Goal: Task Accomplishment & Management: Manage account settings

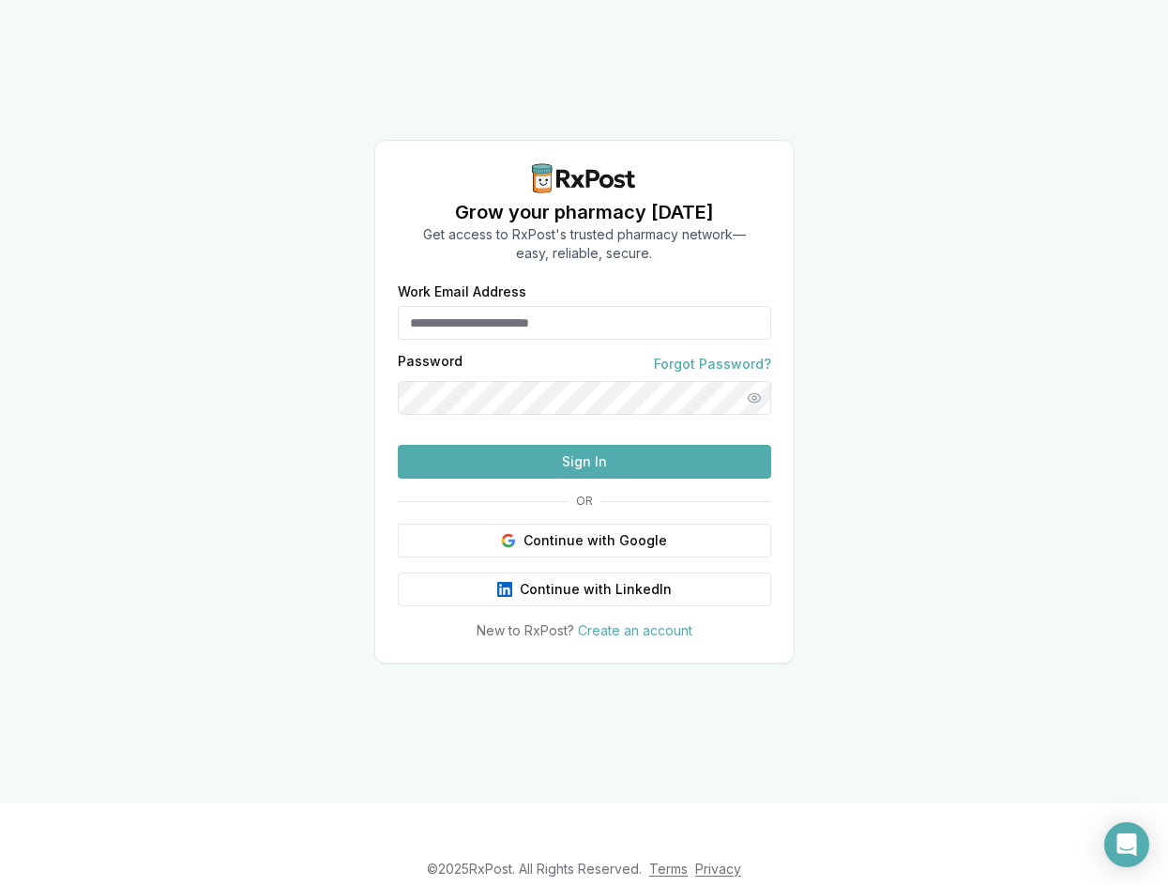
type input "**********"
click at [592, 479] on button "Sign In" at bounding box center [584, 462] width 373 height 34
click at [554, 479] on button "Sign In" at bounding box center [584, 462] width 373 height 34
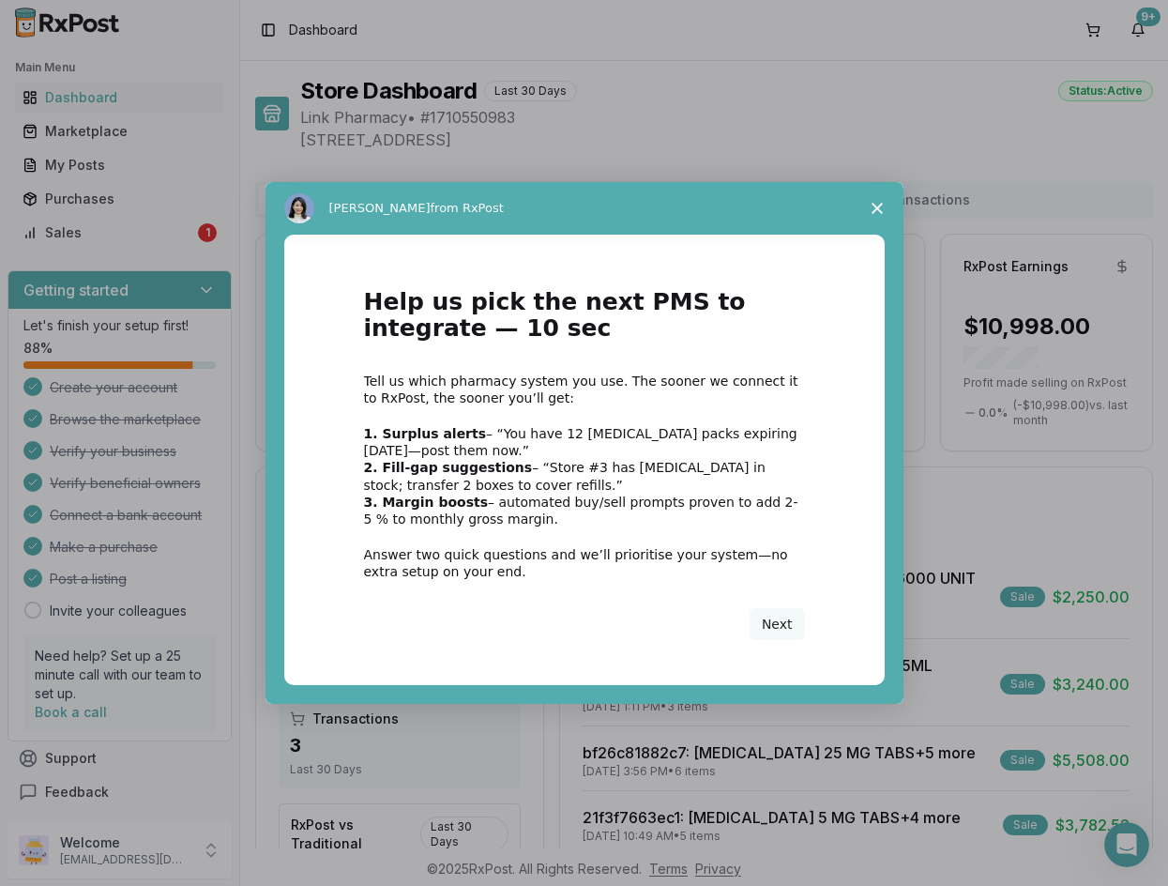
click at [883, 212] on span "Close survey" at bounding box center [877, 208] width 53 height 53
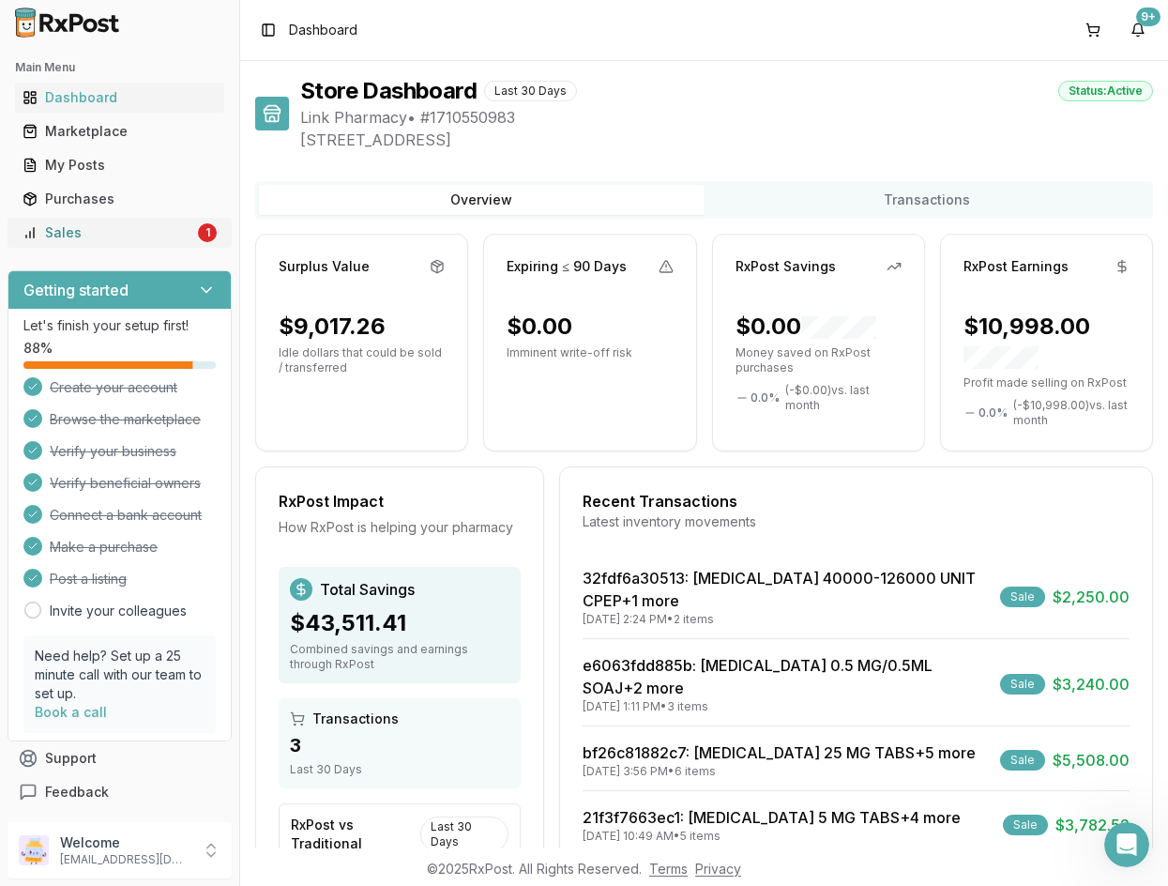
click at [129, 231] on div "Sales" at bounding box center [109, 232] width 172 height 19
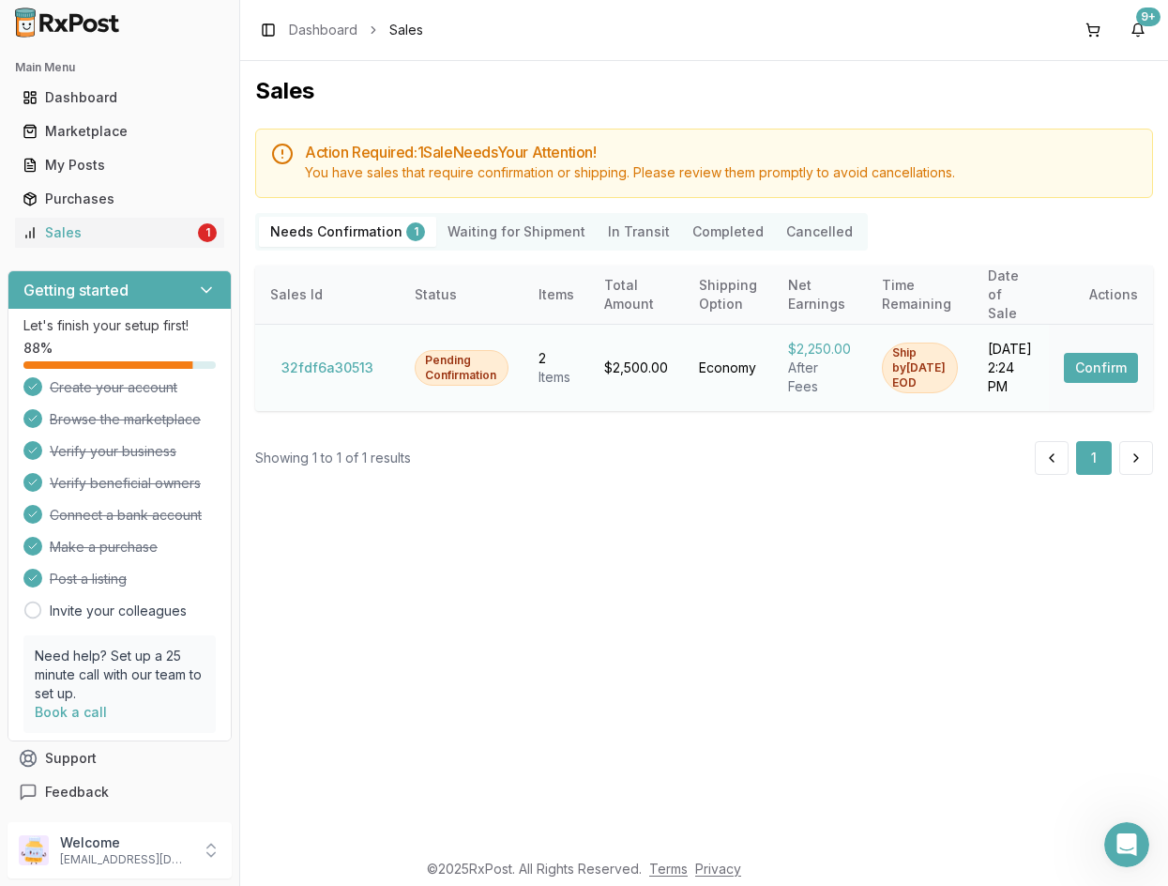
click at [1105, 362] on button "Confirm" at bounding box center [1101, 368] width 74 height 30
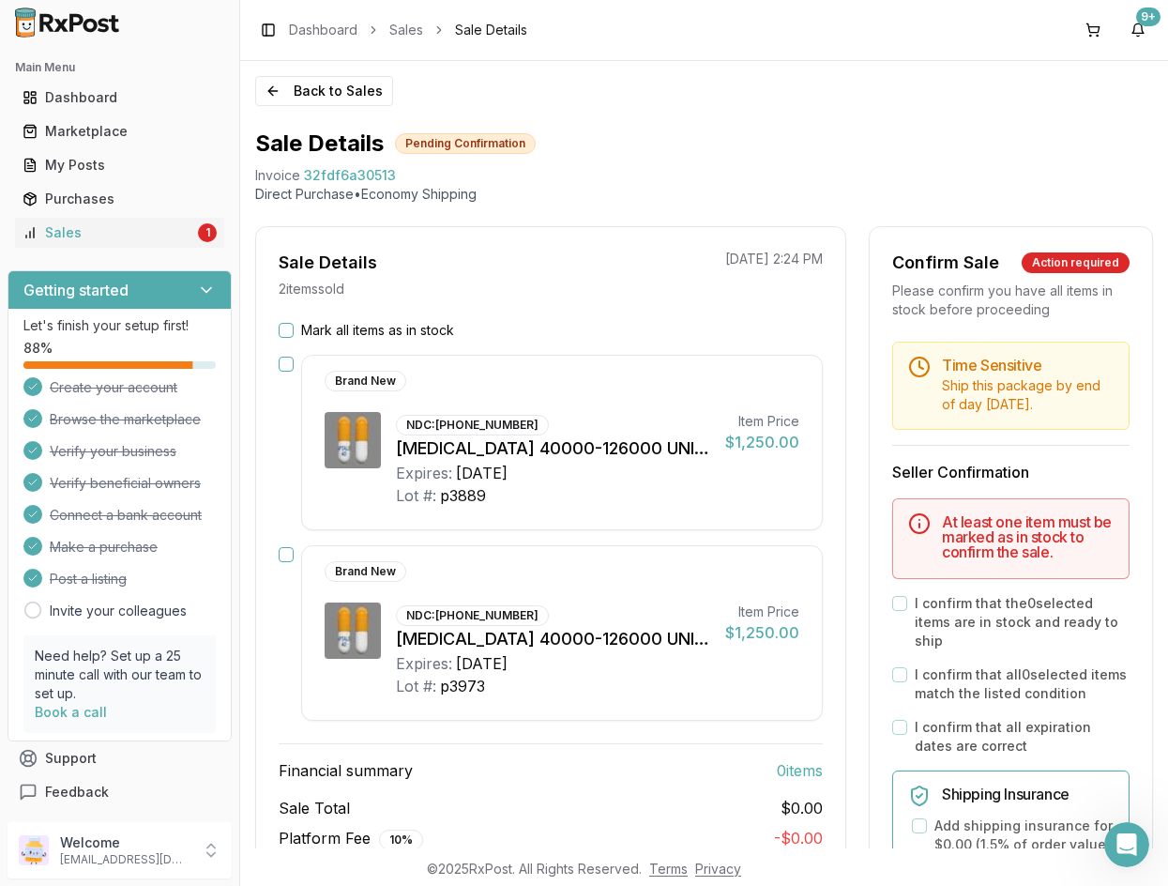
click at [287, 332] on button "Mark all items as in stock" at bounding box center [286, 330] width 15 height 15
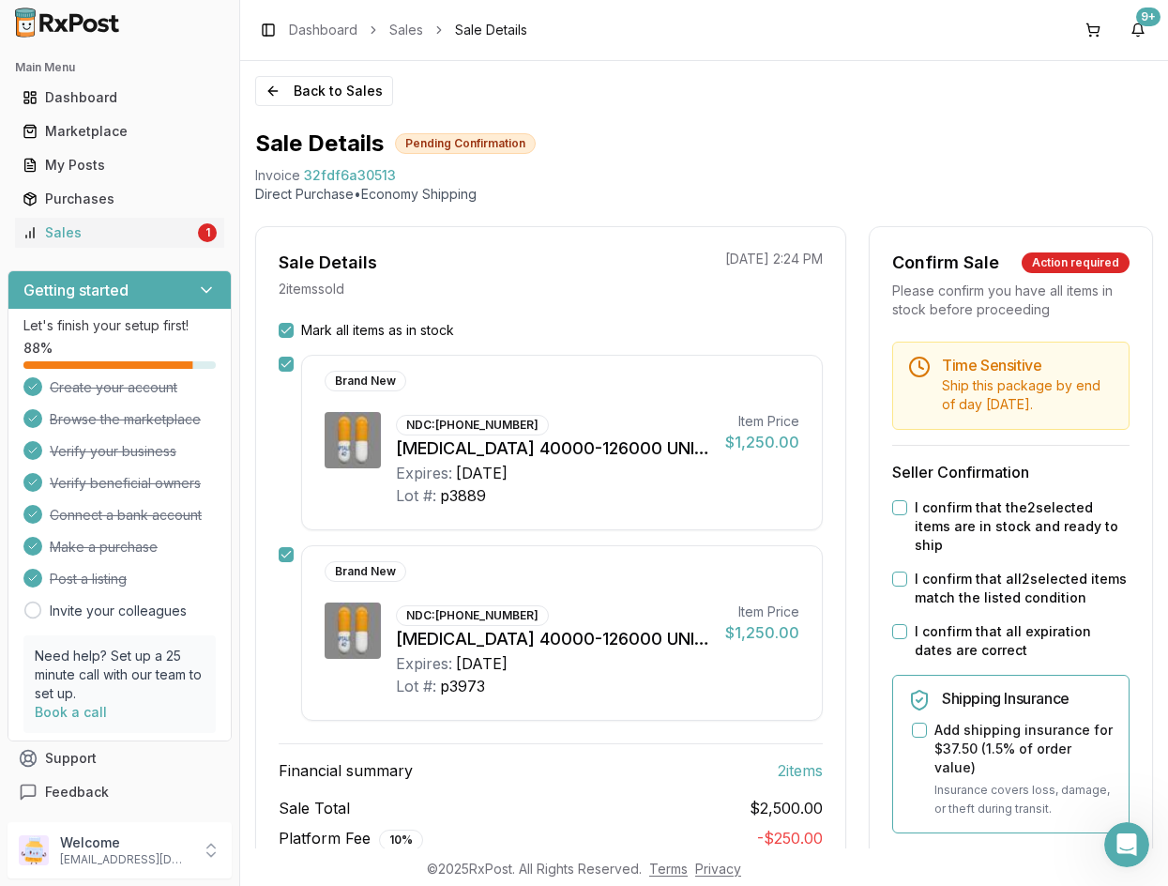
scroll to position [188, 0]
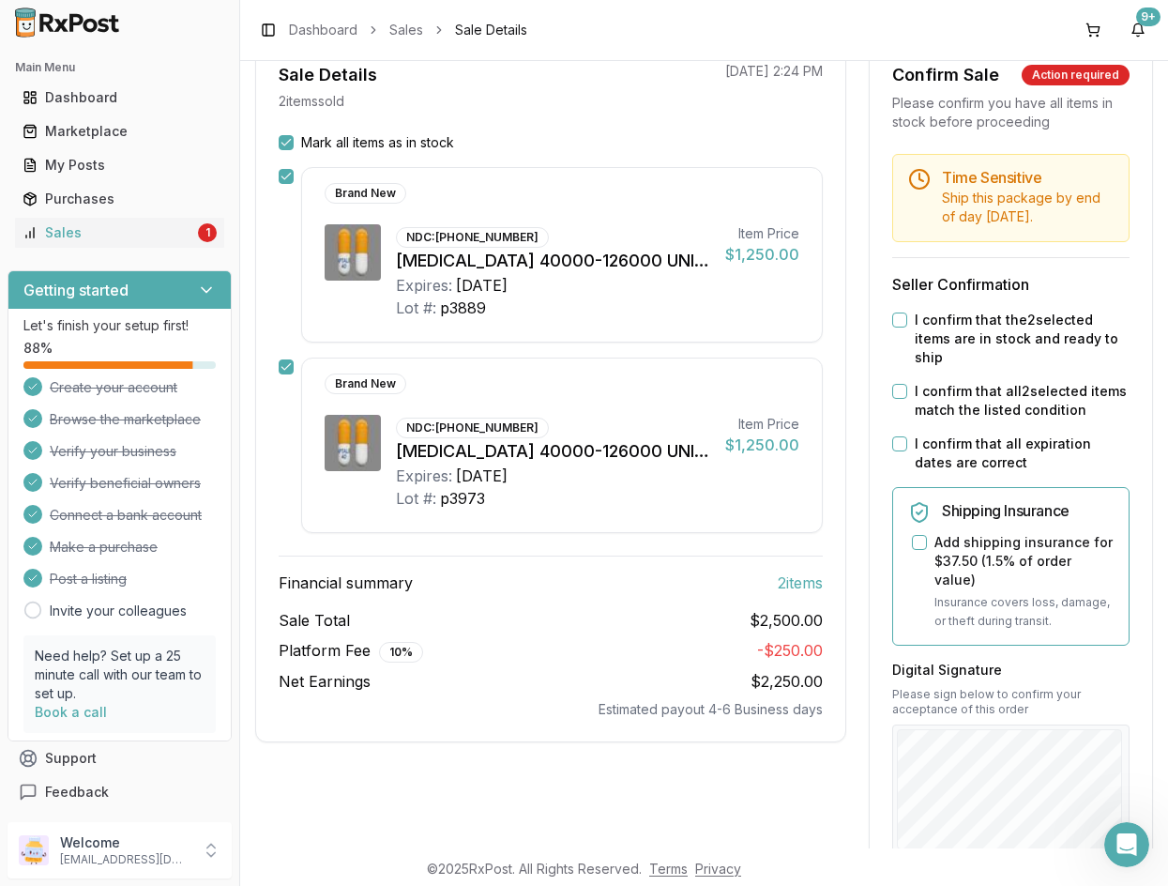
click at [896, 346] on div "I confirm that the 2 selected items are in stock and ready to ship" at bounding box center [1010, 339] width 237 height 56
click at [892, 327] on button "I confirm that the 2 selected items are in stock and ready to ship" at bounding box center [899, 319] width 15 height 15
click at [902, 399] on button "I confirm that all 2 selected items match the listed condition" at bounding box center [899, 391] width 15 height 15
click at [895, 451] on button "I confirm that all expiration dates are correct" at bounding box center [899, 443] width 15 height 15
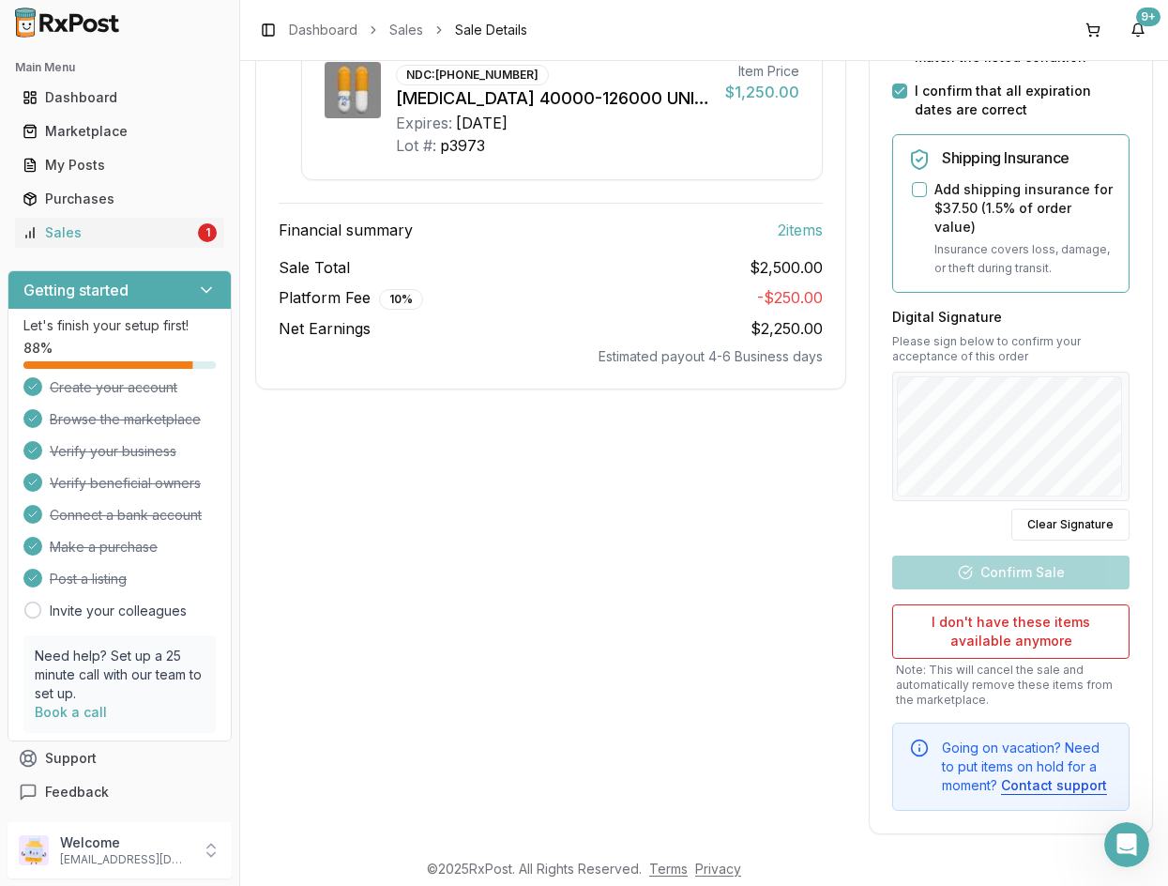
scroll to position [563, 0]
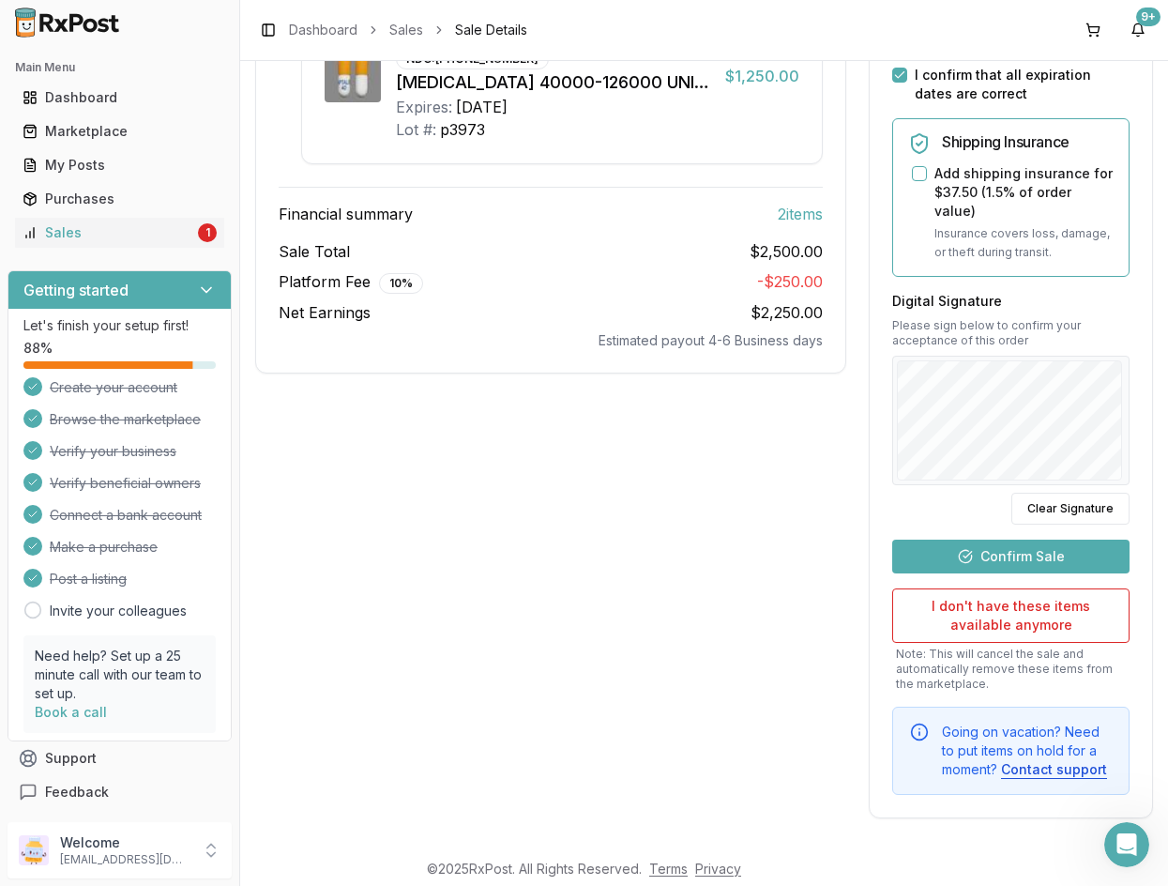
click at [1020, 565] on button "Confirm Sale" at bounding box center [1010, 557] width 237 height 34
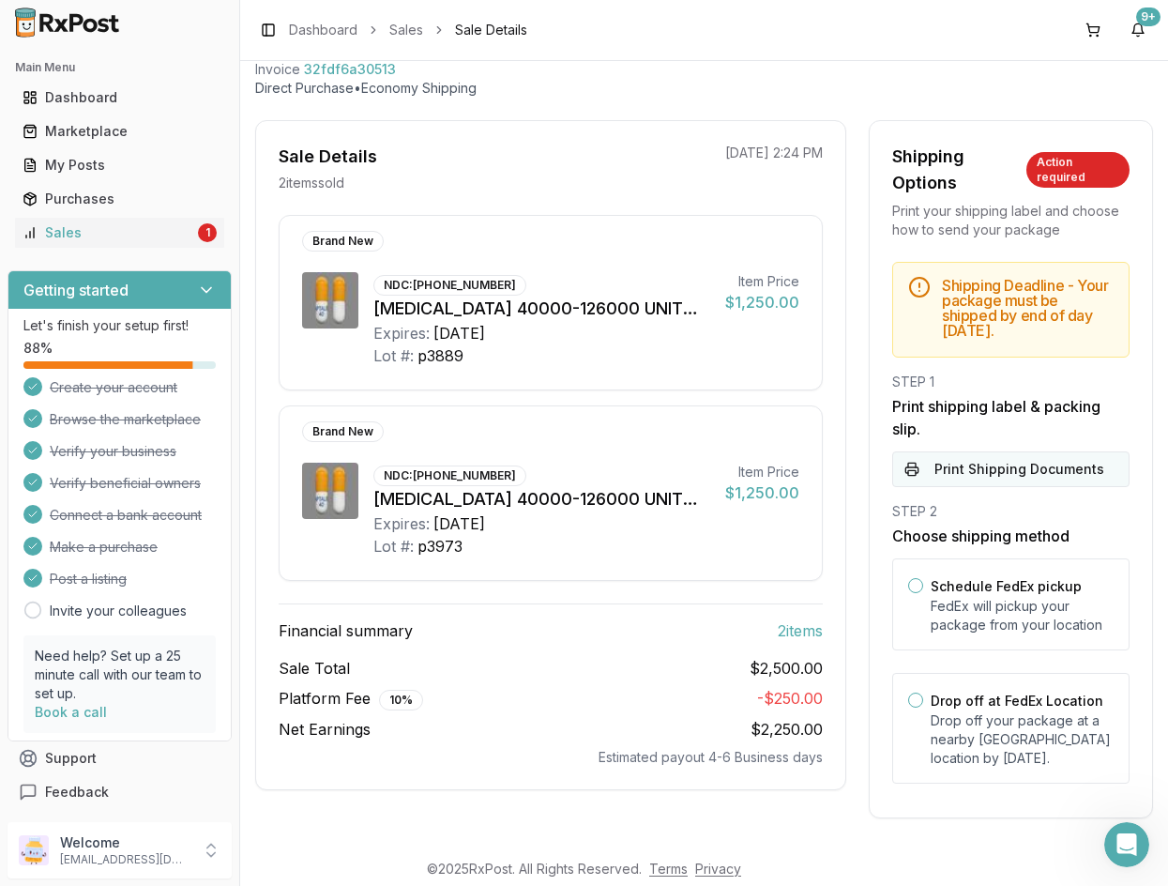
click at [942, 480] on button "Print Shipping Documents" at bounding box center [1010, 469] width 237 height 36
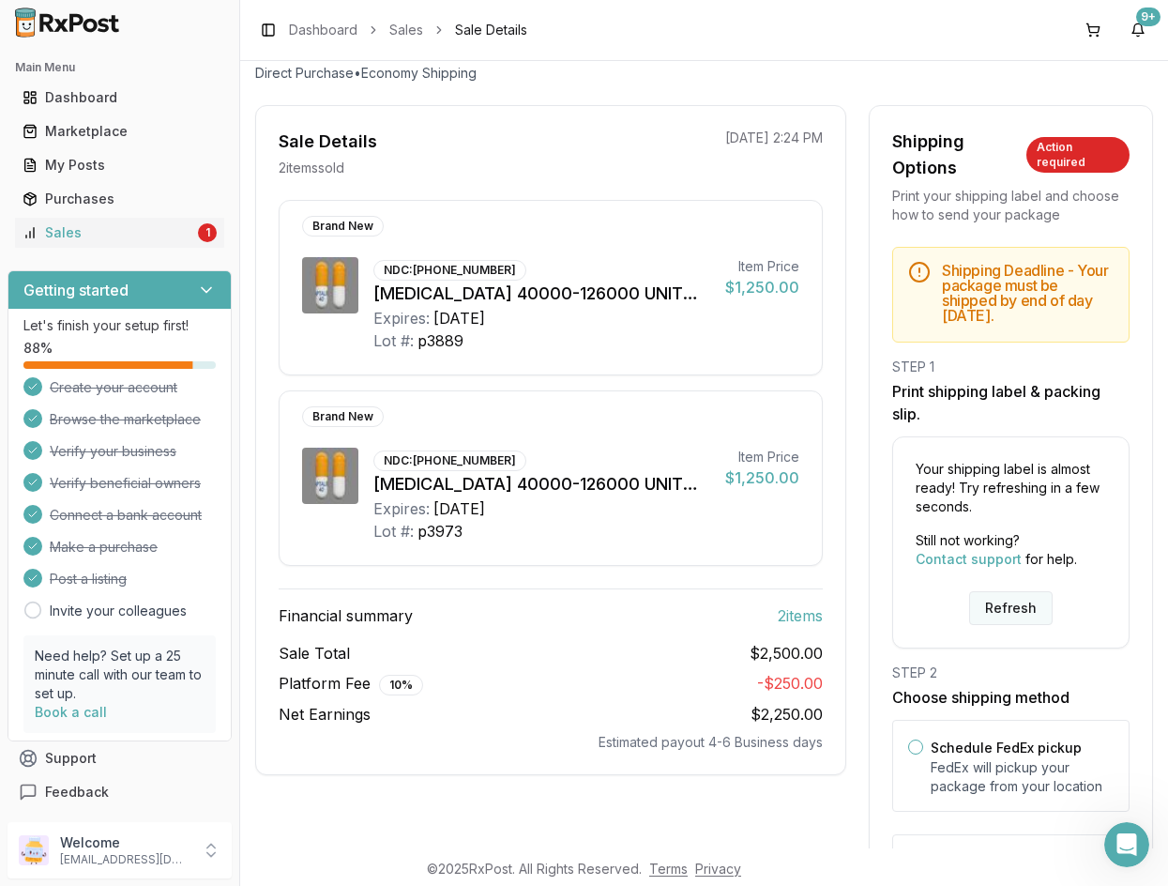
click at [1026, 625] on button "Refresh" at bounding box center [1011, 608] width 84 height 34
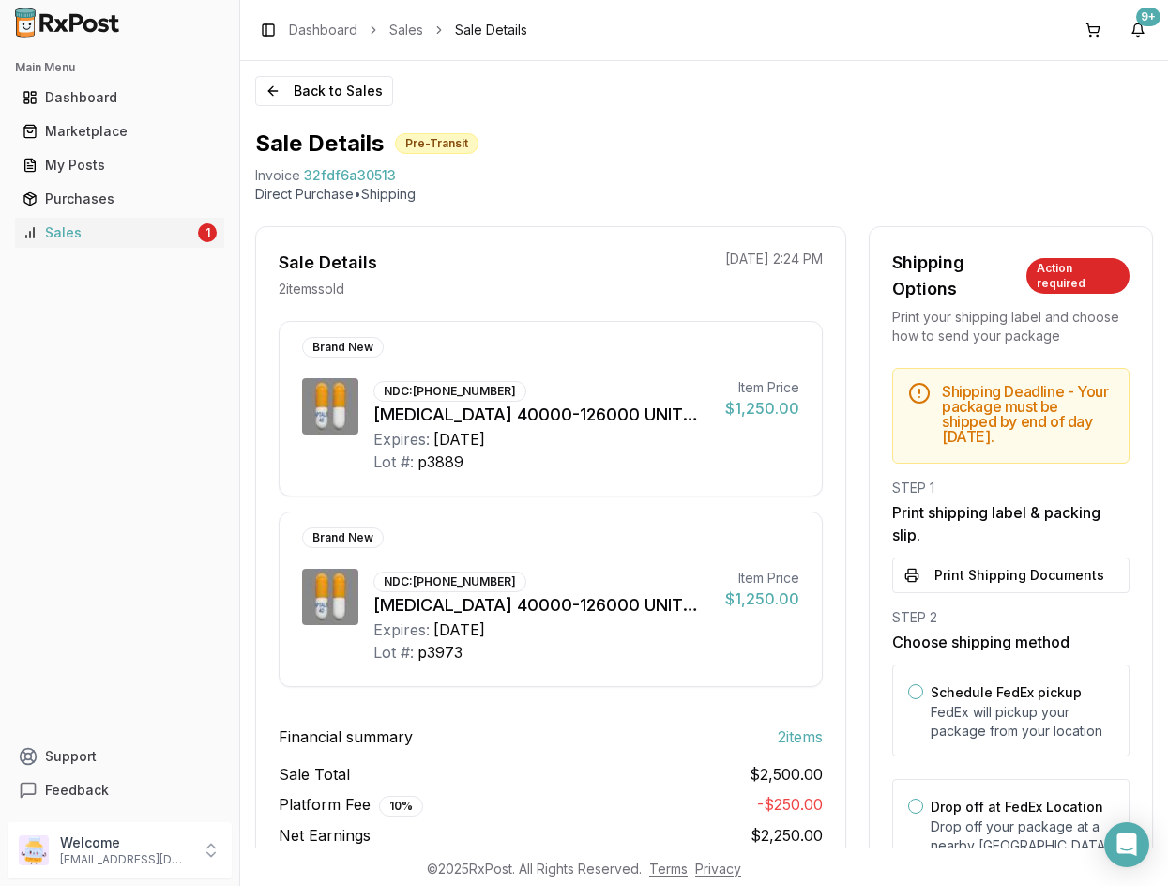
scroll to position [121, 0]
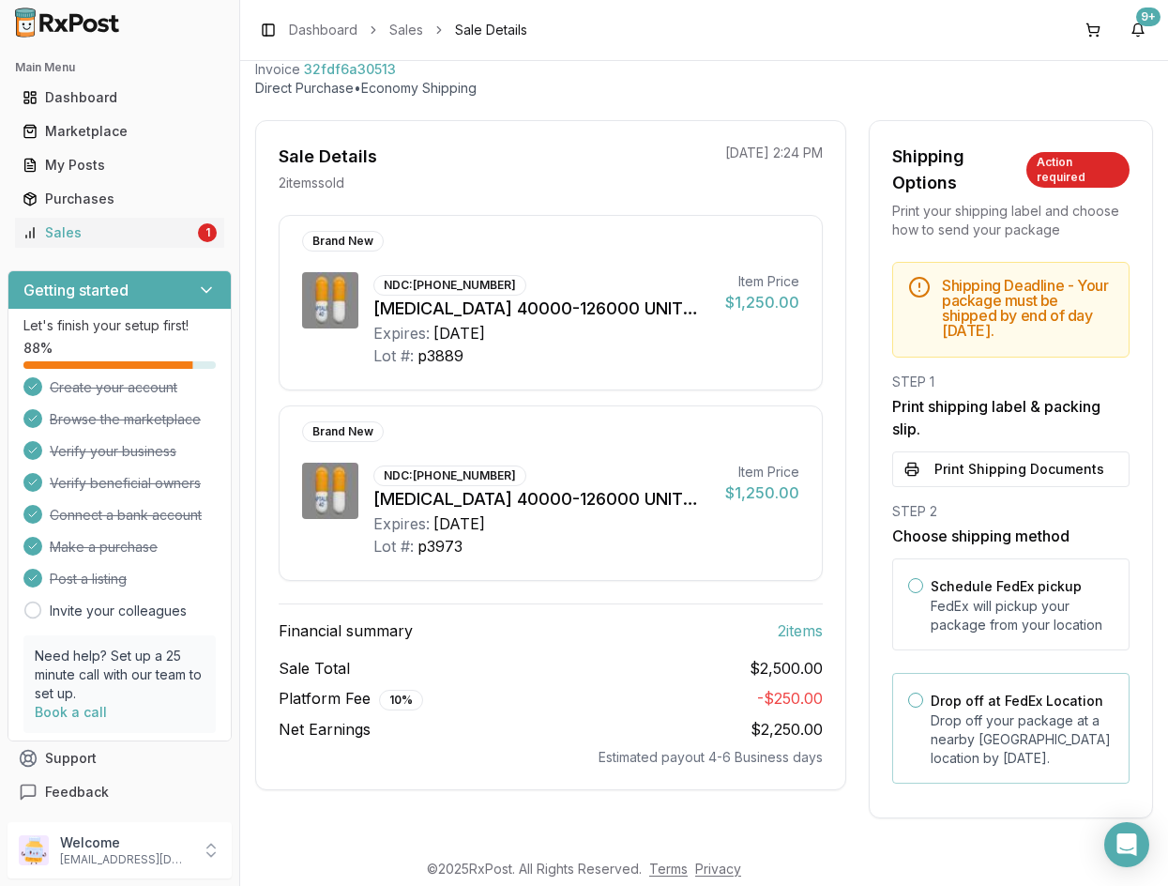
click at [908, 696] on button "Drop off at FedEx Location" at bounding box center [915, 700] width 15 height 15
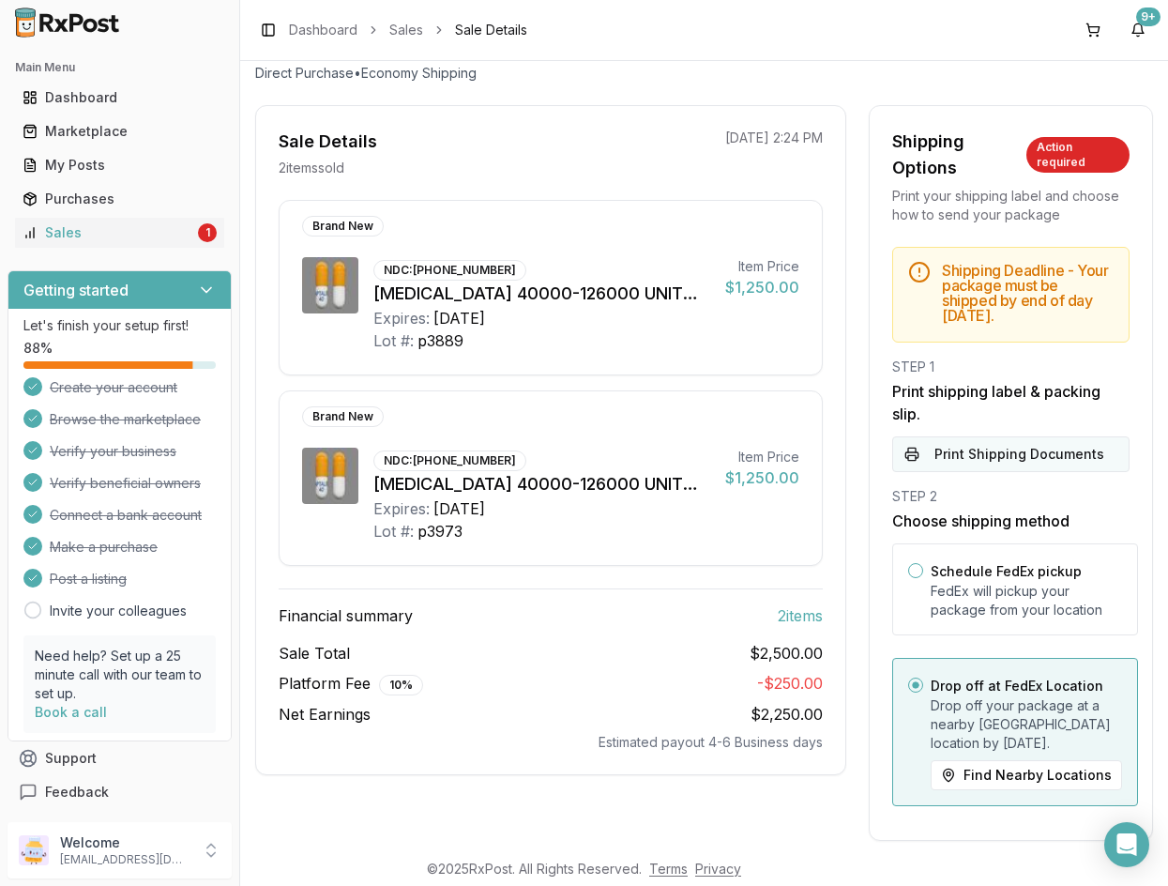
click at [994, 472] on button "Print Shipping Documents" at bounding box center [1010, 454] width 237 height 36
click at [120, 90] on div "Dashboard" at bounding box center [120, 97] width 194 height 19
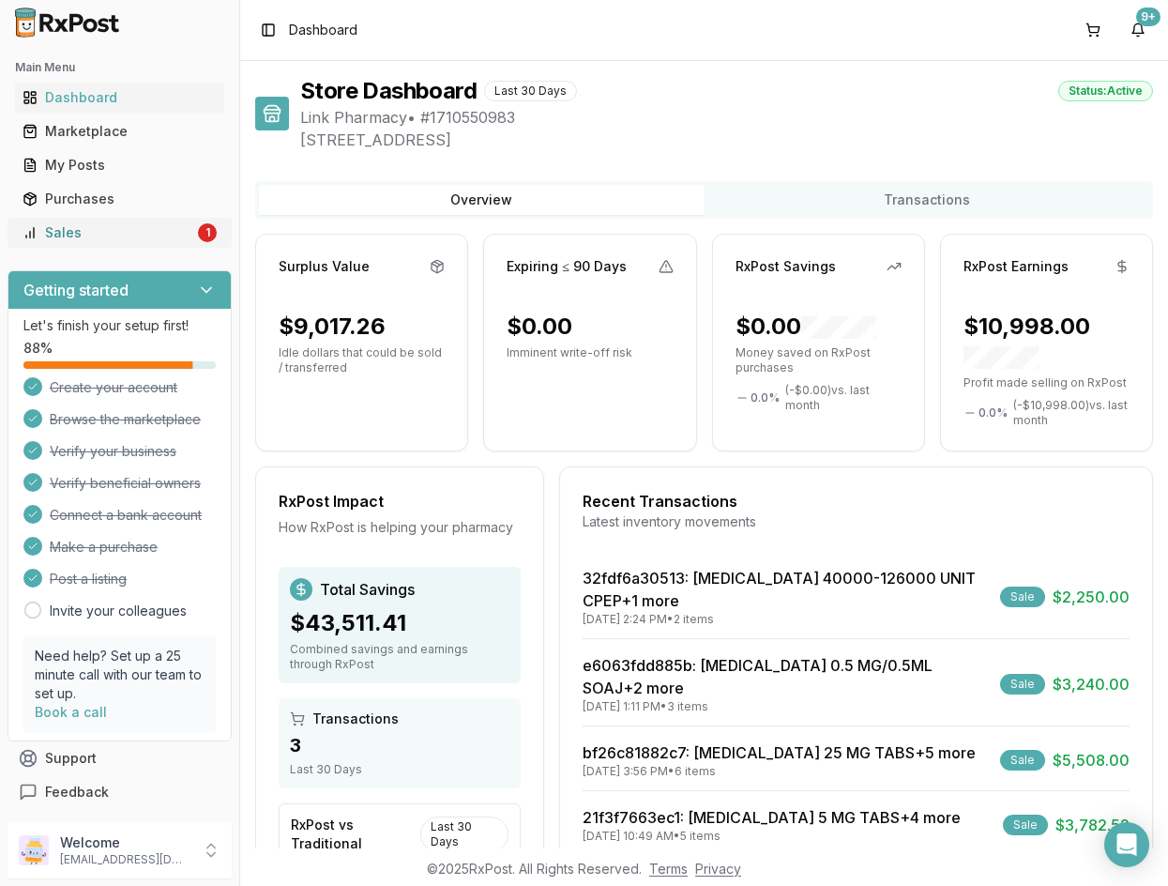
click at [162, 236] on div "Sales" at bounding box center [109, 232] width 172 height 19
